Goal: Task Accomplishment & Management: Use online tool/utility

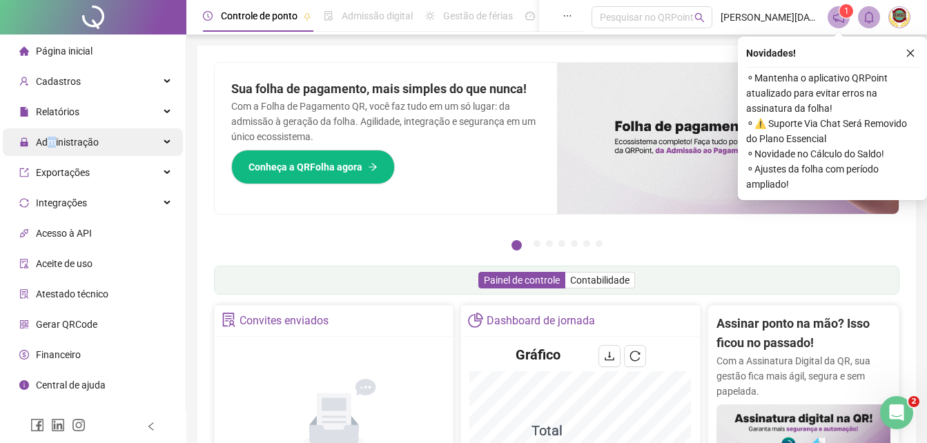
click at [54, 139] on span "Administração" at bounding box center [67, 142] width 63 height 11
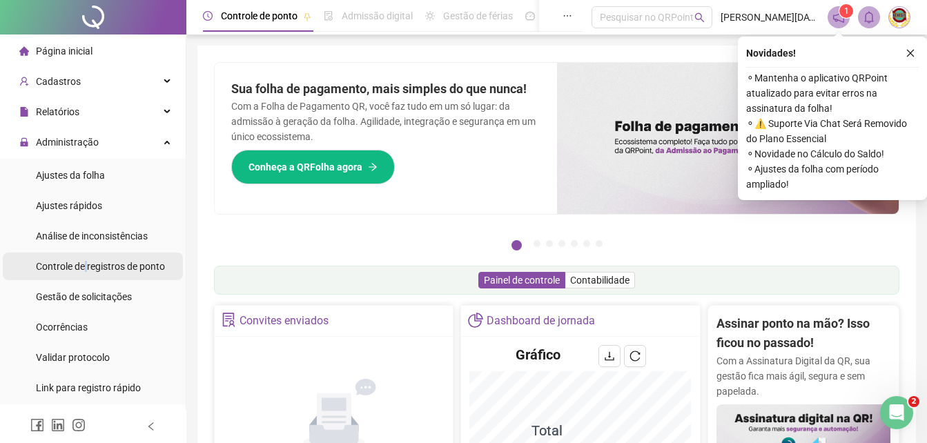
click at [90, 265] on span "Controle de registros de ponto" at bounding box center [100, 266] width 129 height 11
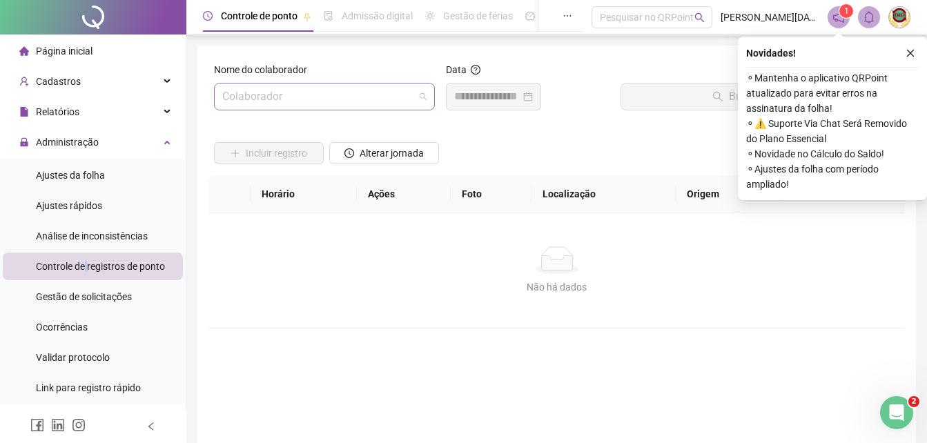
click at [418, 90] on span at bounding box center [324, 97] width 204 height 26
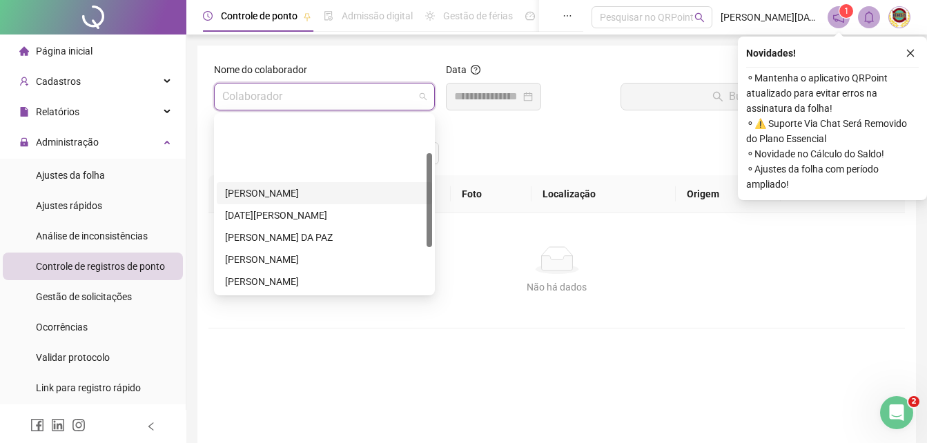
scroll to position [155, 0]
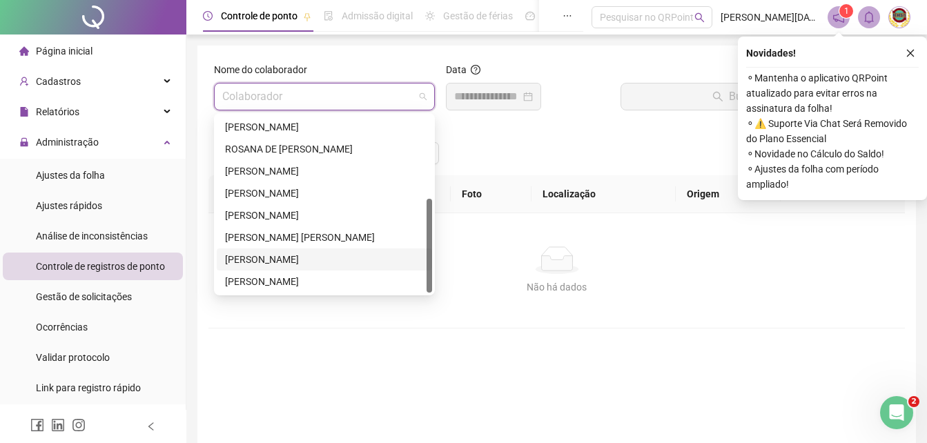
click at [274, 250] on div "[PERSON_NAME]" at bounding box center [324, 259] width 215 height 22
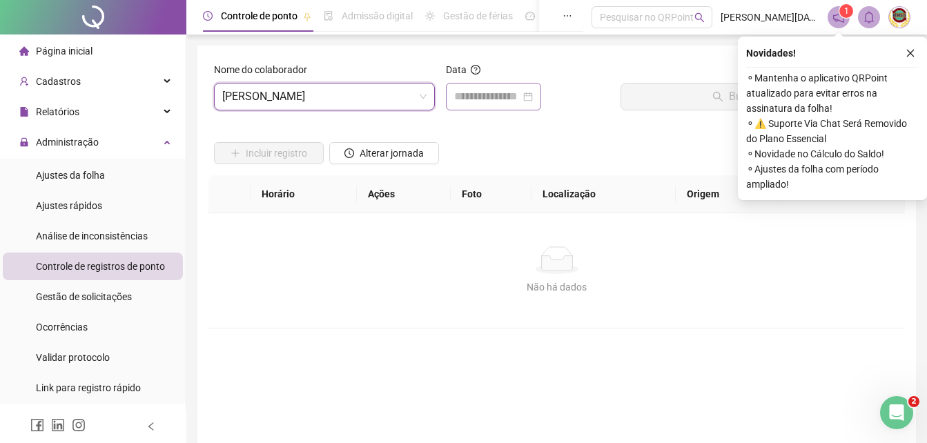
click at [533, 98] on div at bounding box center [493, 96] width 79 height 17
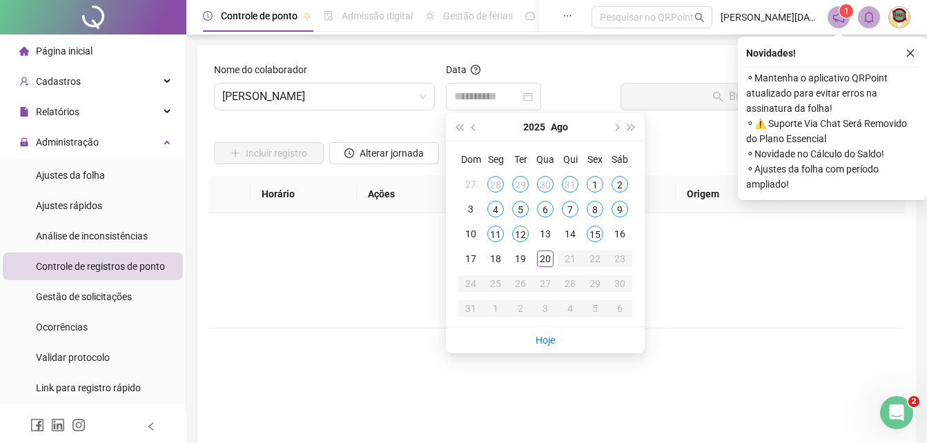
click at [542, 260] on div "20" at bounding box center [545, 259] width 17 height 17
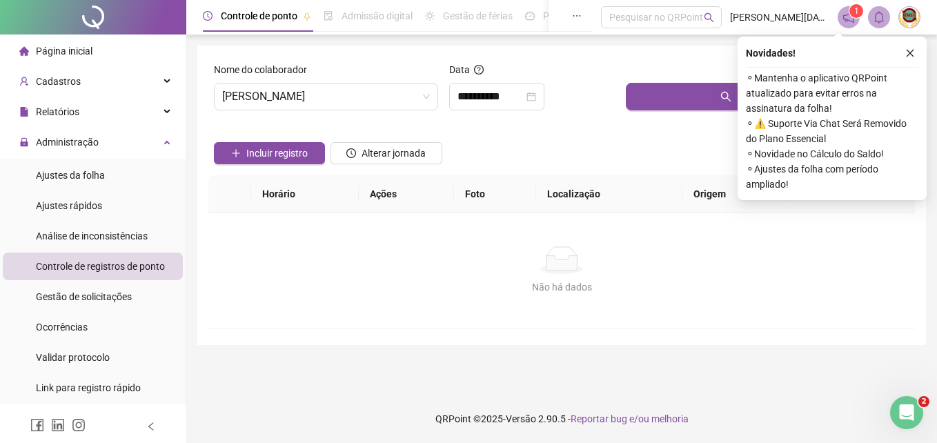
click at [912, 44] on div "Novidades ! ⚬ Mantenha o aplicativo QRPoint atualizado para evitar erros na ass…" at bounding box center [832, 119] width 189 height 164
click at [910, 50] on icon "close" at bounding box center [911, 53] width 10 height 10
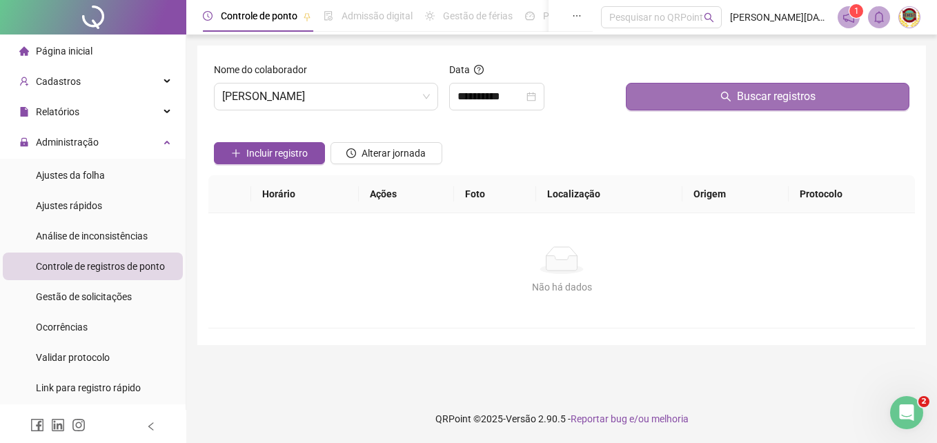
click at [770, 88] on span "Buscar registros" at bounding box center [776, 96] width 79 height 17
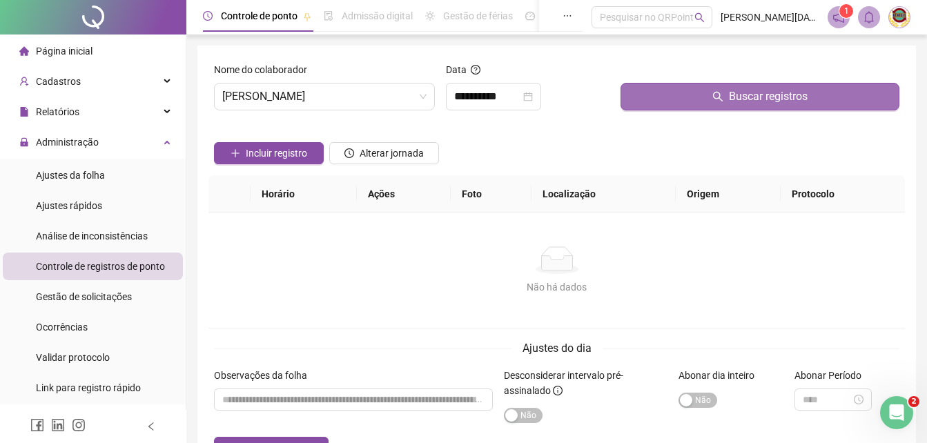
click at [764, 97] on span "Buscar registros" at bounding box center [768, 96] width 79 height 17
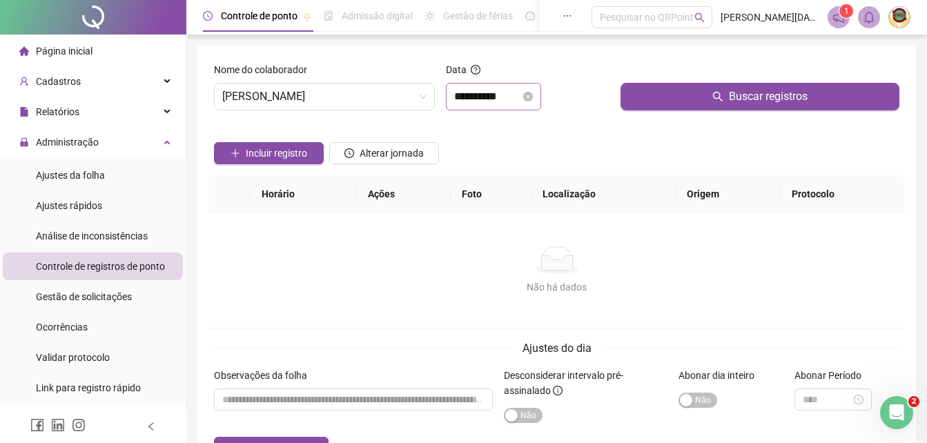
click at [533, 91] on div "**********" at bounding box center [493, 96] width 79 height 17
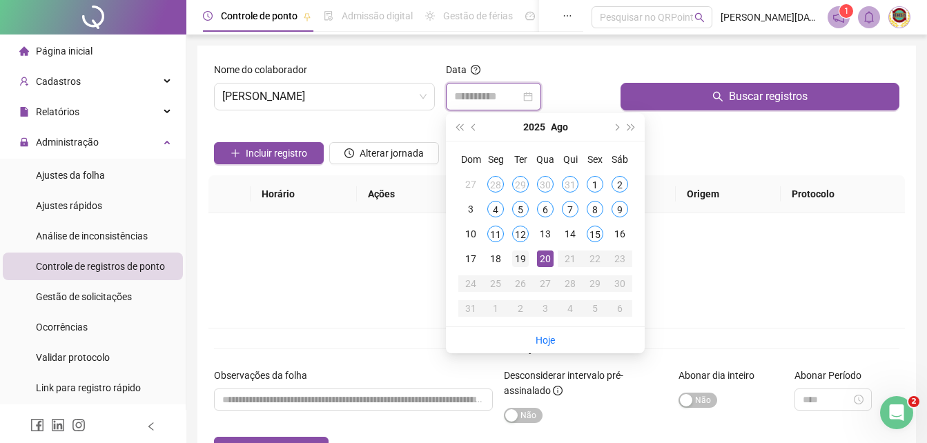
type input "**********"
click at [520, 251] on div "19" at bounding box center [520, 259] width 17 height 17
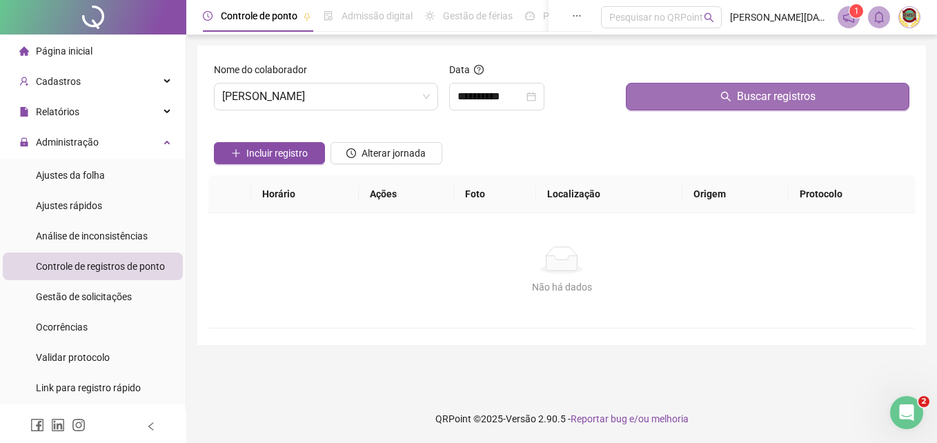
click at [767, 90] on span "Buscar registros" at bounding box center [776, 96] width 79 height 17
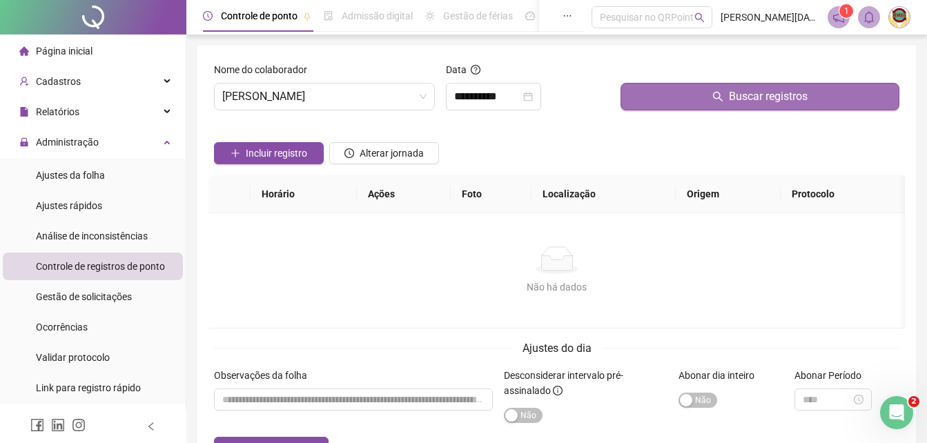
click at [767, 90] on span "Buscar registros" at bounding box center [768, 96] width 79 height 17
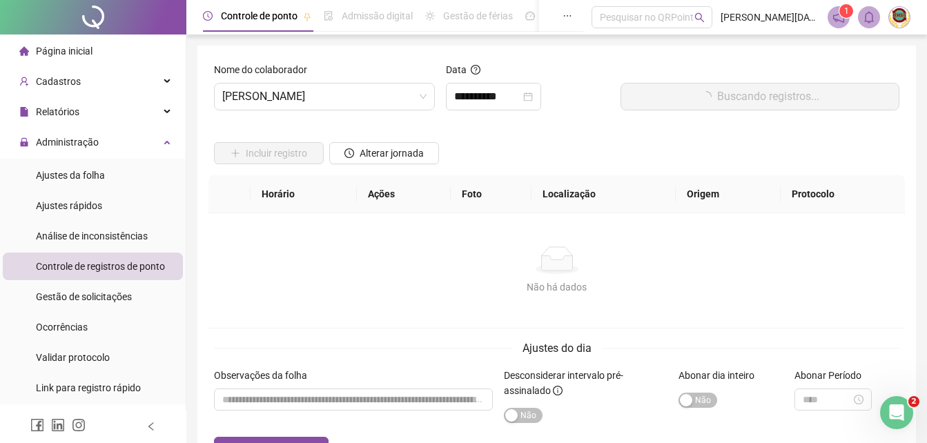
click at [766, 93] on button "Buscando registros..." at bounding box center [760, 97] width 279 height 28
click at [765, 95] on button "Buscando registros..." at bounding box center [760, 97] width 279 height 28
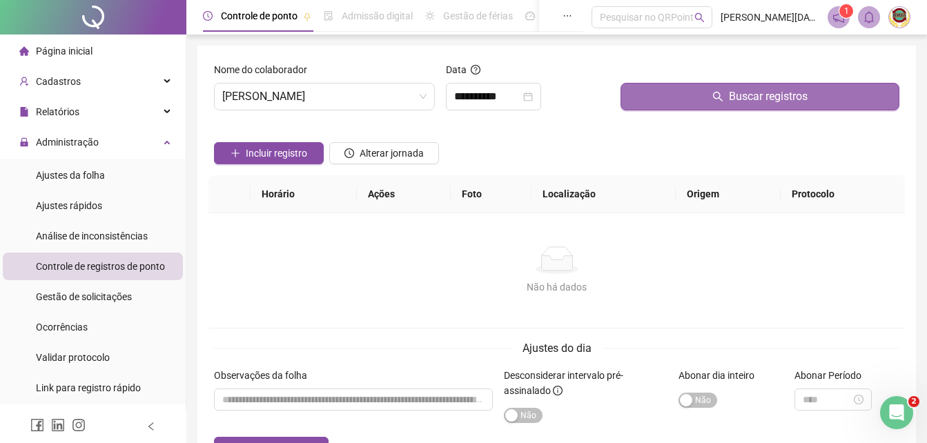
click at [765, 95] on button "Buscar registros" at bounding box center [760, 97] width 279 height 28
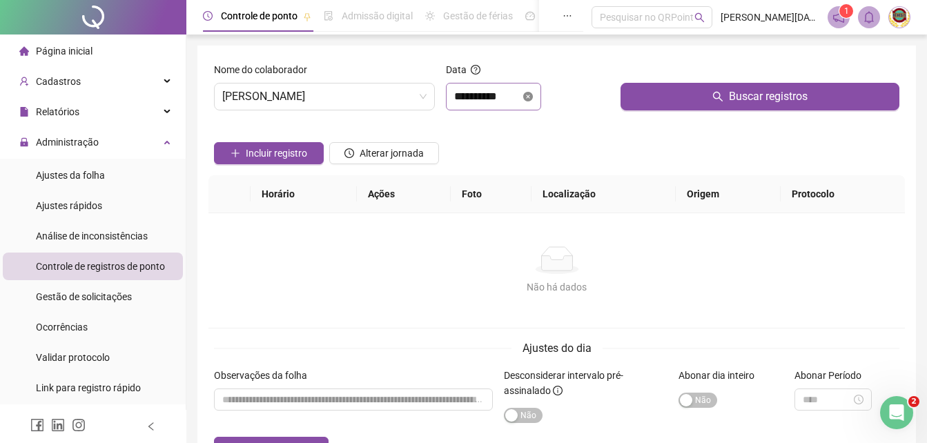
click at [533, 95] on icon "close-circle" at bounding box center [528, 97] width 10 height 10
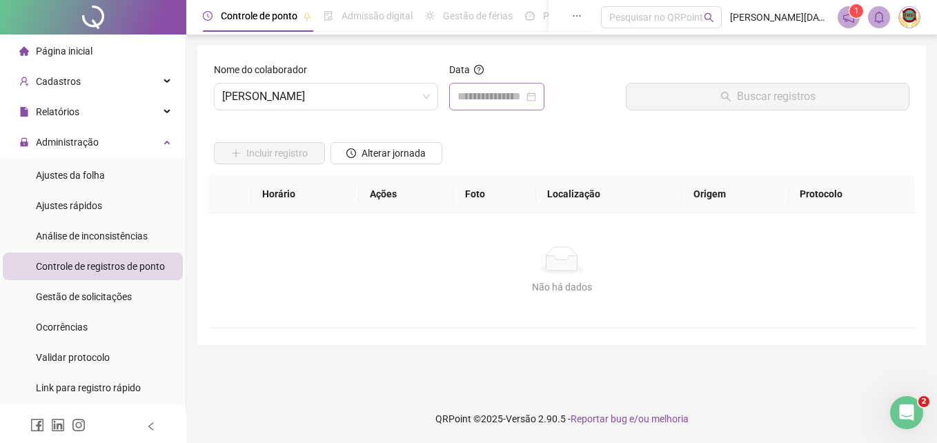
click at [536, 94] on div at bounding box center [497, 96] width 79 height 17
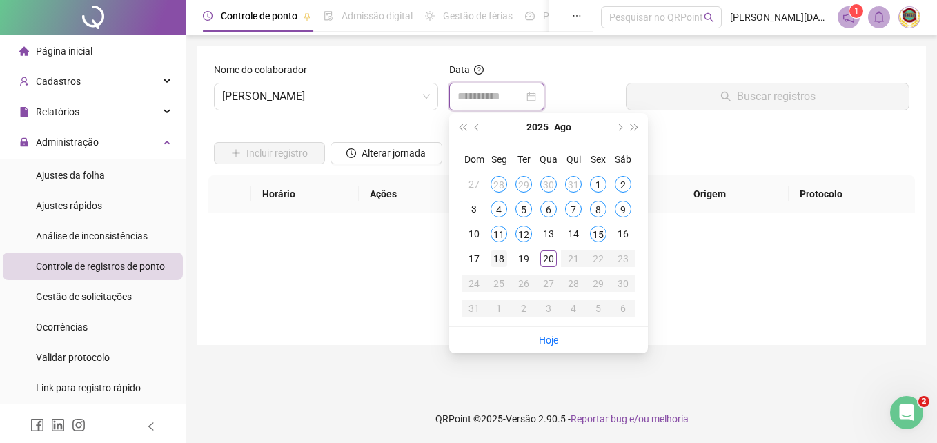
type input "**********"
click at [499, 253] on div "18" at bounding box center [499, 259] width 17 height 17
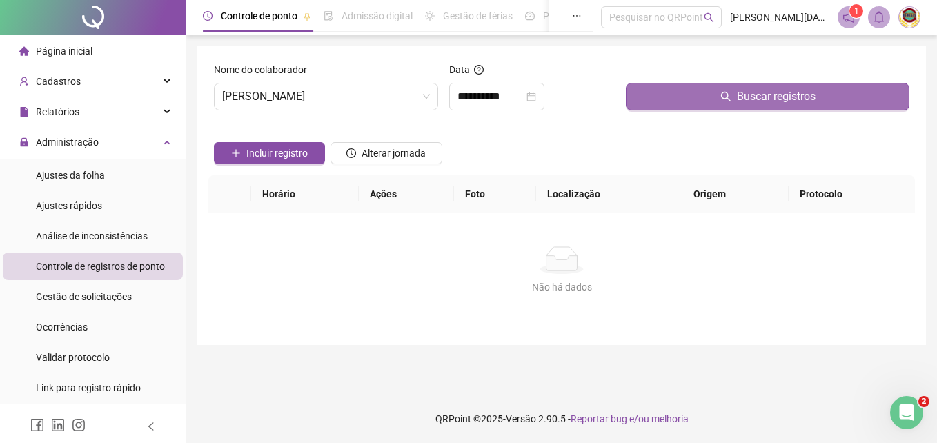
click at [753, 94] on span "Buscar registros" at bounding box center [776, 96] width 79 height 17
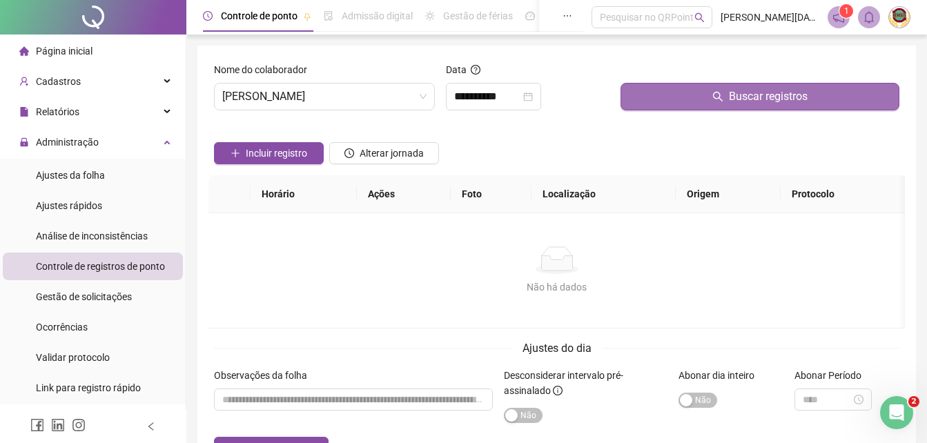
click at [753, 93] on span "Buscar registros" at bounding box center [768, 96] width 79 height 17
click at [750, 92] on span "Buscar registros" at bounding box center [768, 96] width 79 height 17
click at [745, 90] on span "Buscar registros" at bounding box center [768, 96] width 79 height 17
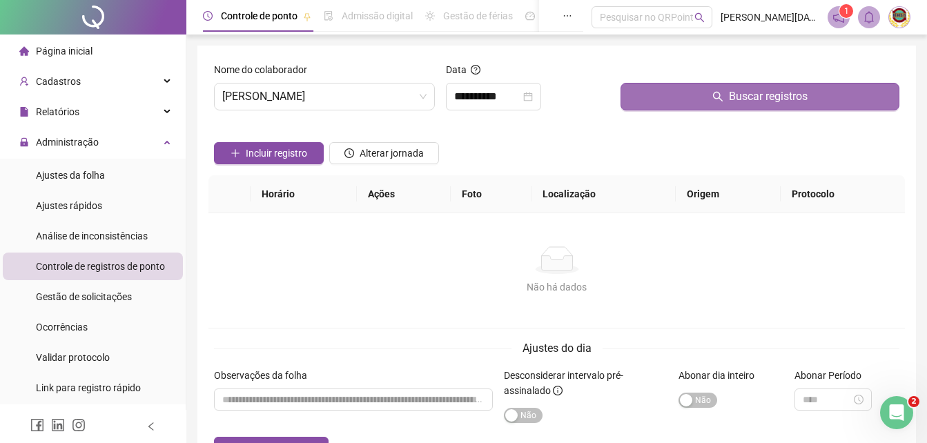
click at [745, 90] on span "Buscar registros" at bounding box center [768, 96] width 79 height 17
click at [796, 94] on span "Buscar registros" at bounding box center [768, 96] width 79 height 17
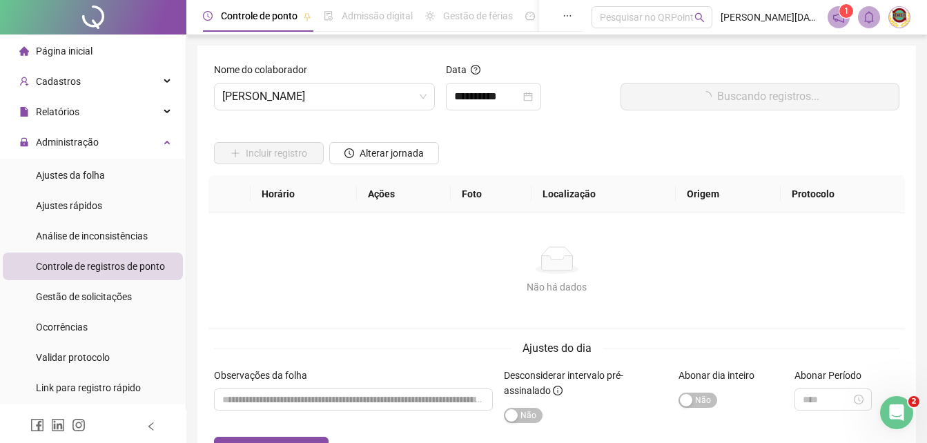
click at [794, 93] on button "Buscando registros..." at bounding box center [760, 97] width 279 height 28
click at [794, 92] on button "Buscando registros..." at bounding box center [760, 97] width 279 height 28
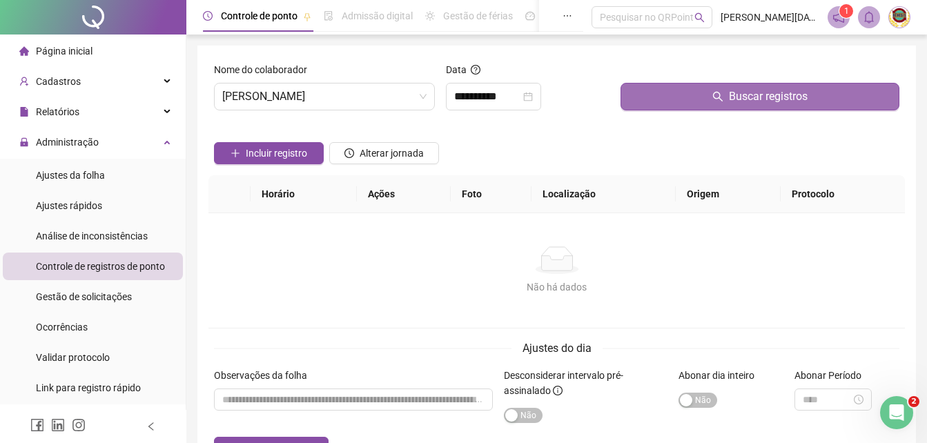
click at [794, 92] on span "Buscar registros" at bounding box center [768, 96] width 79 height 17
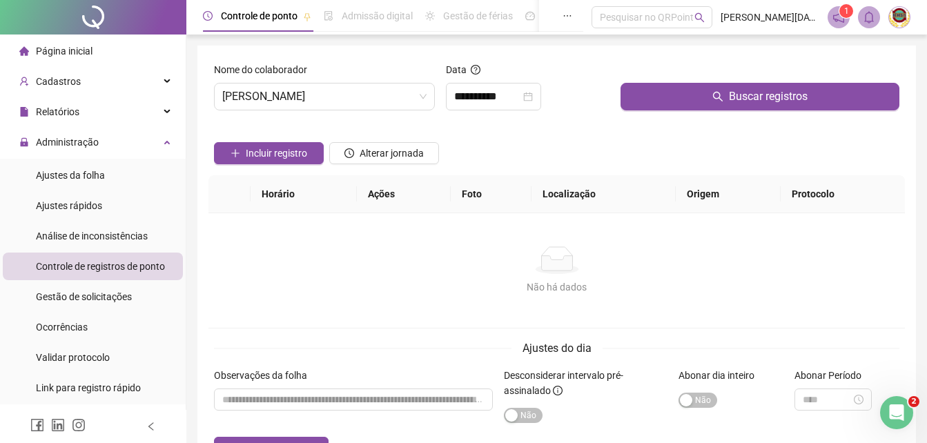
click at [65, 49] on span "Página inicial" at bounding box center [64, 51] width 57 height 11
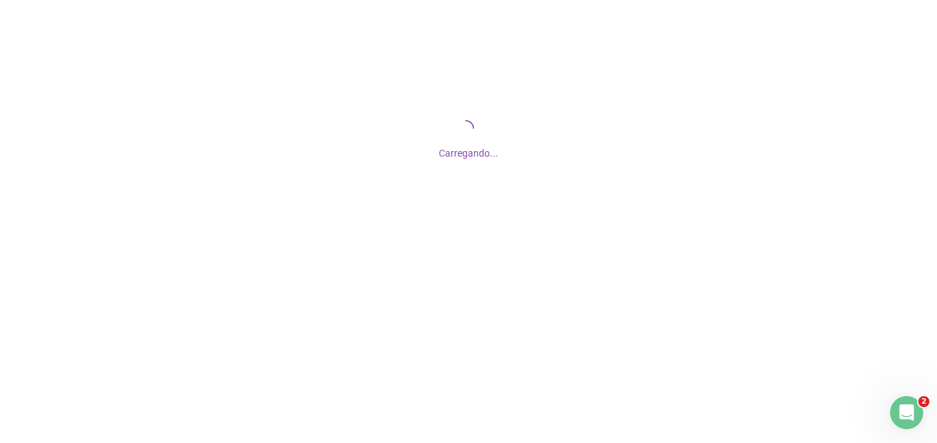
click at [796, 86] on div "Carregando..." at bounding box center [468, 138] width 937 height 276
